Goal: Leave review/rating

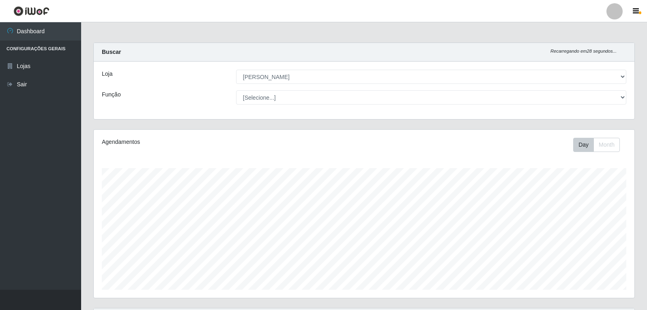
select select "523"
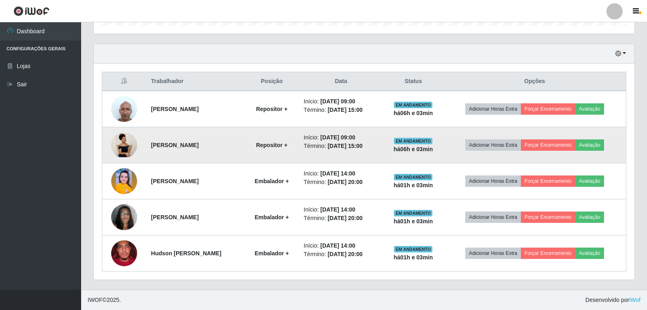
scroll to position [168, 541]
click at [540, 146] on button "Forçar Encerramento" at bounding box center [548, 145] width 54 height 11
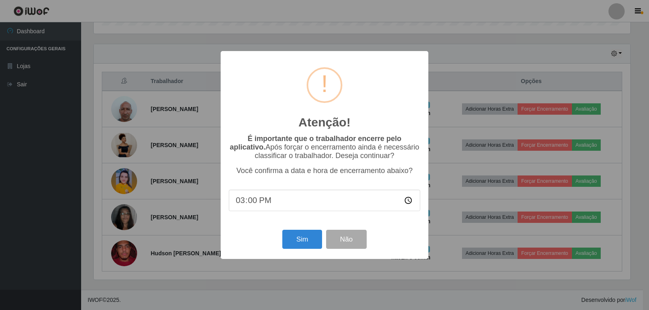
click at [260, 204] on input "15:00" at bounding box center [324, 200] width 191 height 21
click at [254, 204] on input "15:00" at bounding box center [324, 200] width 191 height 21
type input "15:03"
click at [295, 239] on button "Sim" at bounding box center [301, 239] width 39 height 19
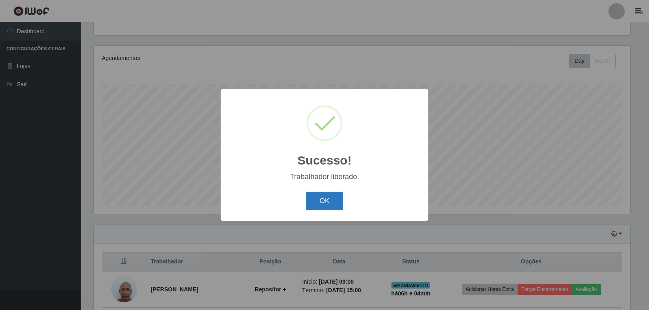
click at [331, 202] on button "OK" at bounding box center [325, 201] width 38 height 19
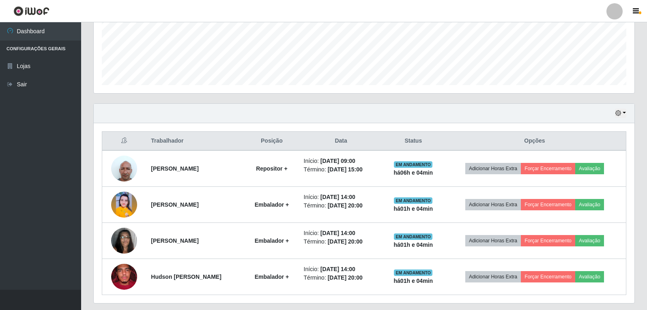
scroll to position [206, 0]
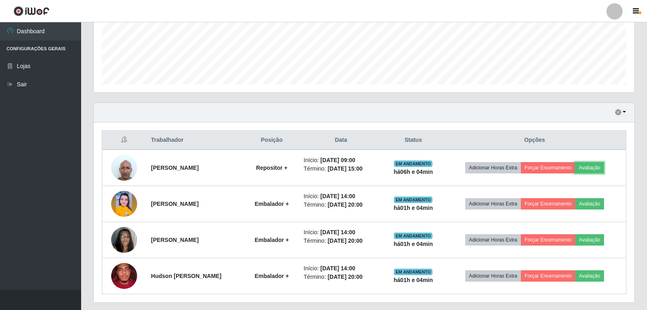
drag, startPoint x: 582, startPoint y: 168, endPoint x: 571, endPoint y: 145, distance: 25.6
click at [576, 153] on td "Adicionar Horas Extra Forçar Encerramento Avaliação" at bounding box center [534, 168] width 183 height 37
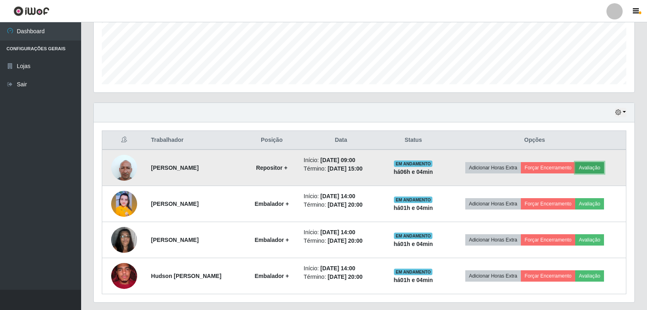
click at [587, 163] on button "Avaliação" at bounding box center [589, 167] width 29 height 11
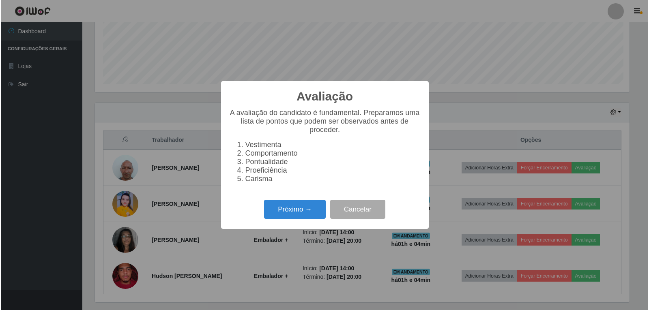
scroll to position [168, 537]
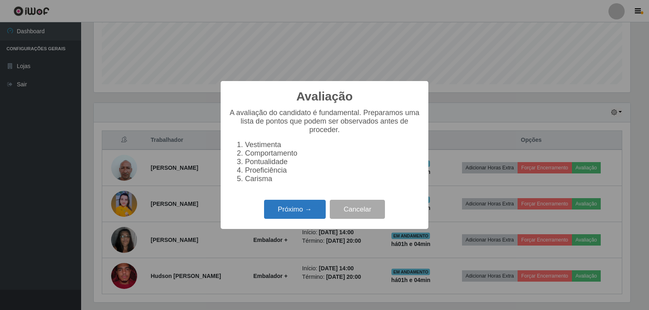
click at [312, 215] on button "Próximo →" at bounding box center [295, 209] width 62 height 19
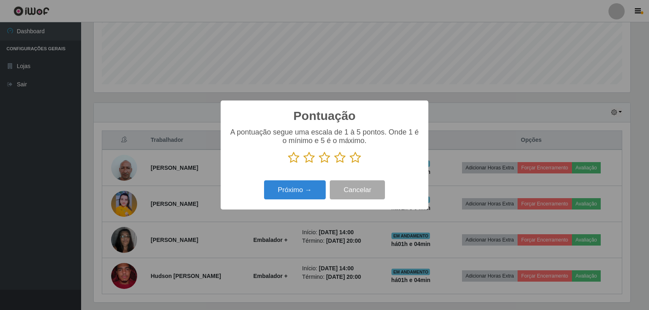
scroll to position [405489, 405121]
drag, startPoint x: 353, startPoint y: 162, endPoint x: 353, endPoint y: 157, distance: 4.5
click at [354, 157] on icon at bounding box center [355, 158] width 11 height 12
click at [350, 164] on input "radio" at bounding box center [350, 164] width 0 height 0
click at [309, 190] on button "Próximo →" at bounding box center [295, 190] width 62 height 19
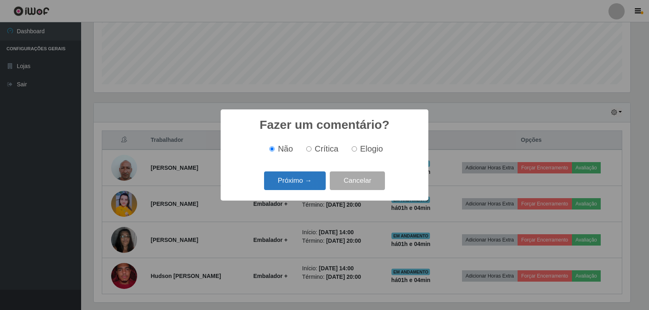
click at [306, 182] on button "Próximo →" at bounding box center [295, 181] width 62 height 19
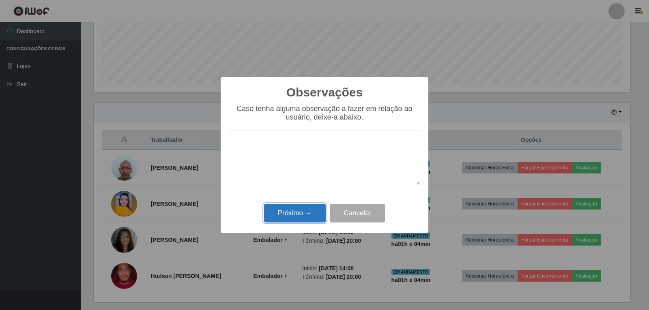
drag, startPoint x: 290, startPoint y: 217, endPoint x: 294, endPoint y: 212, distance: 6.8
click at [291, 217] on button "Próximo →" at bounding box center [295, 213] width 62 height 19
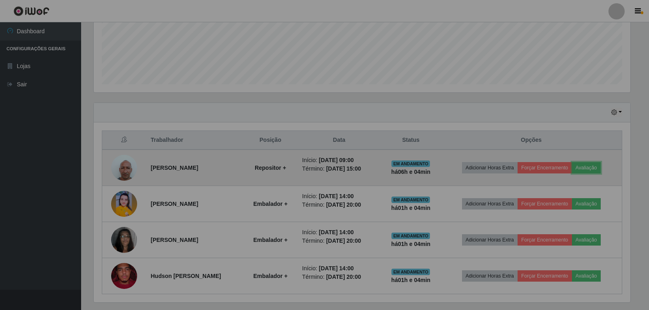
scroll to position [168, 541]
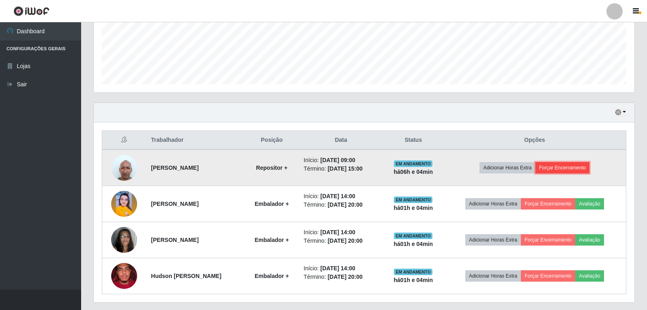
click at [564, 170] on button "Forçar Encerramento" at bounding box center [562, 167] width 54 height 11
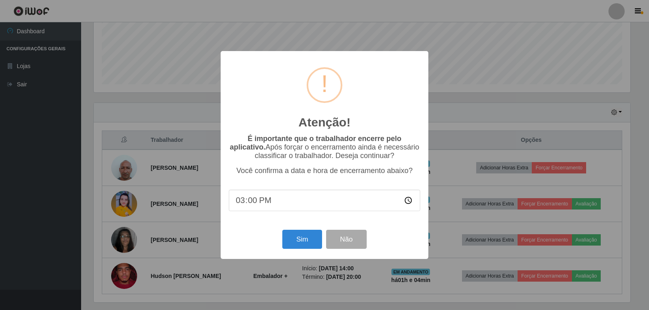
click at [258, 205] on input "15:00" at bounding box center [324, 200] width 191 height 21
drag, startPoint x: 292, startPoint y: 239, endPoint x: 301, endPoint y: 239, distance: 8.5
click at [294, 239] on button "Sim" at bounding box center [301, 239] width 39 height 19
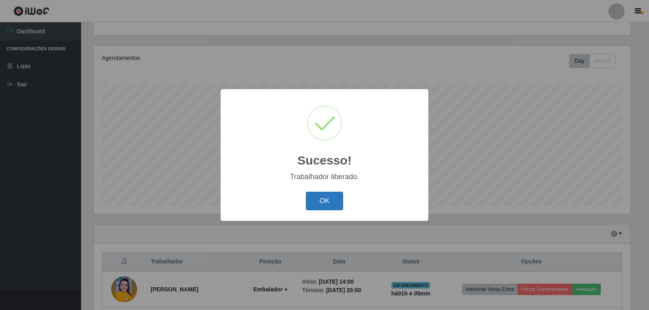
click at [308, 205] on button "OK" at bounding box center [325, 201] width 38 height 19
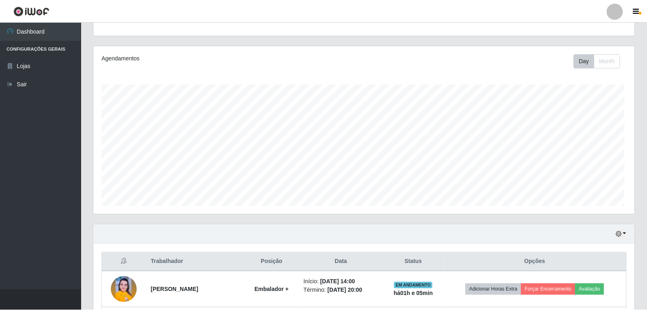
scroll to position [168, 541]
